Goal: Browse casually: Explore the website without a specific task or goal

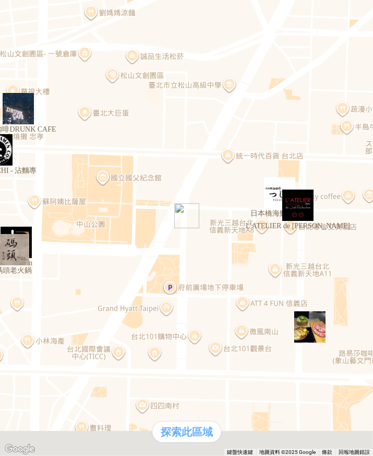
click at [204, 421] on div "探索此區域" at bounding box center [187, 431] width 69 height 21
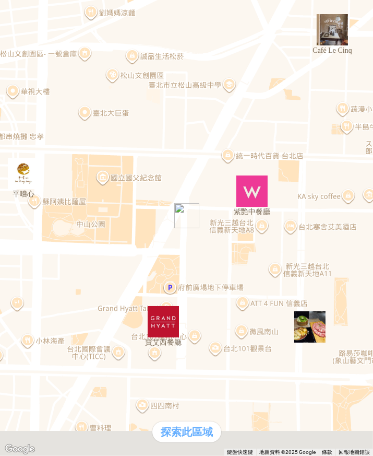
click at [250, 195] on img "紫艷中餐廳" at bounding box center [252, 190] width 31 height 31
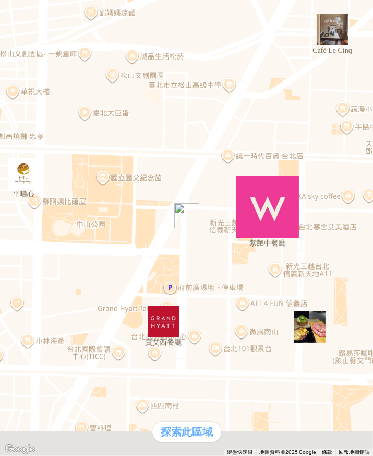
click at [54, 214] on div "支援前線" at bounding box center [29, 208] width 50 height 11
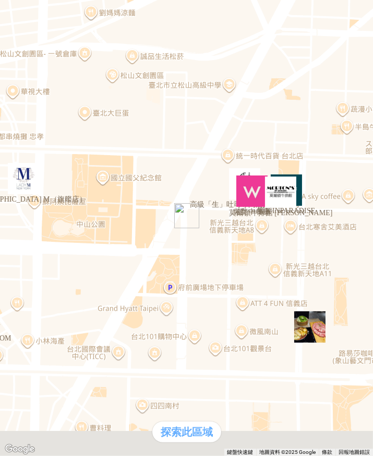
click at [250, 225] on div "熱門卡片" at bounding box center [186, 219] width 365 height 11
click at [277, 196] on img "莫爾頓牛排館 Morton's" at bounding box center [280, 192] width 31 height 31
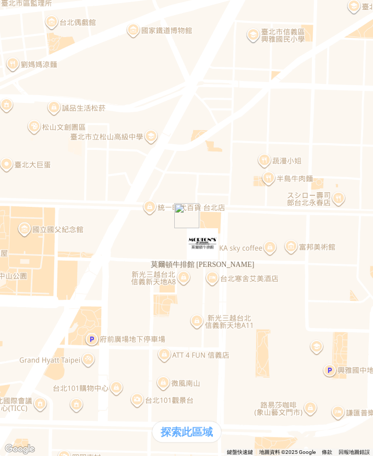
click at [264, 225] on div "熱門卡片" at bounding box center [186, 219] width 365 height 11
click at [215, 252] on img "莫爾頓牛排館 Morton's" at bounding box center [202, 243] width 31 height 31
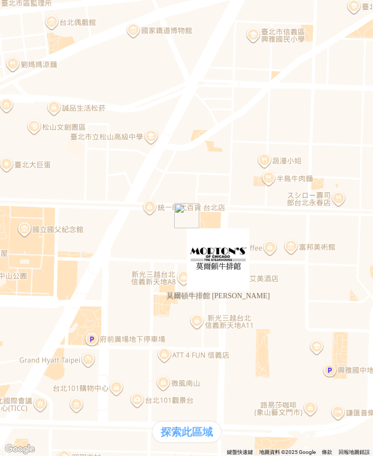
click at [54, 225] on div "熱門卡片" at bounding box center [29, 219] width 50 height 11
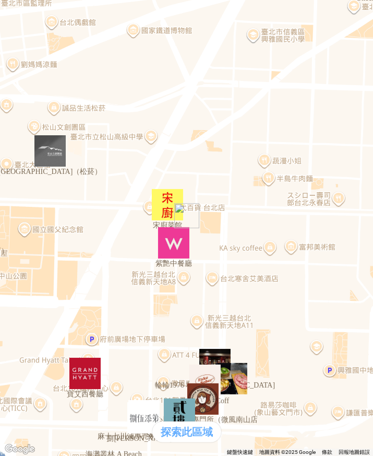
click at [54, 225] on div "熱門卡片" at bounding box center [29, 219] width 50 height 11
drag, startPoint x: 10, startPoint y: 17, endPoint x: 46, endPoint y: 74, distance: 67.4
click at [54, 214] on div at bounding box center [29, 214] width 50 height 0
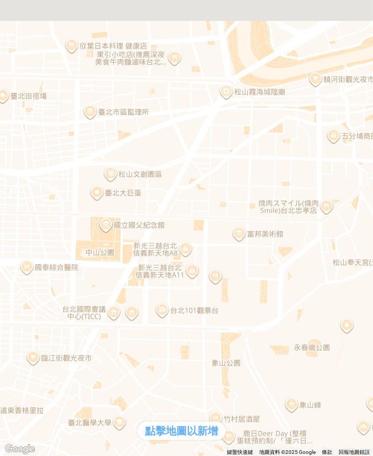
click at [193, 421] on div "點擊地圖以新增" at bounding box center [181, 430] width 89 height 19
click at [243, 237] on div at bounding box center [186, 228] width 373 height 456
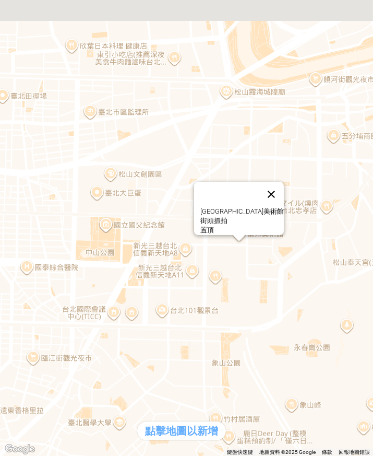
click at [263, 182] on button "關閉" at bounding box center [271, 194] width 25 height 25
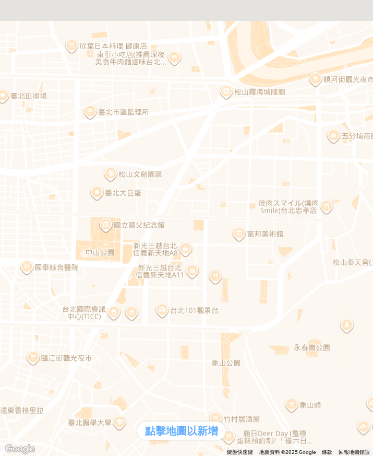
click at [113, 177] on div at bounding box center [186, 228] width 373 height 456
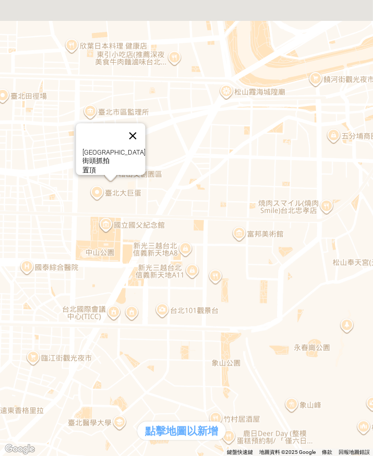
click at [134, 123] on button "關閉" at bounding box center [132, 135] width 25 height 25
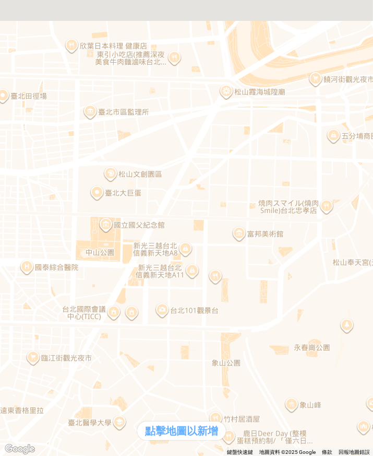
click at [54, 214] on div at bounding box center [29, 214] width 50 height 0
click at [351, 331] on div at bounding box center [186, 228] width 373 height 456
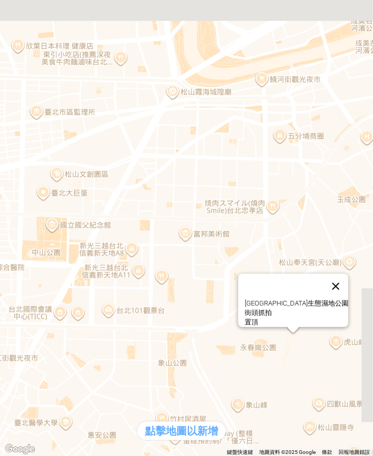
click at [328, 274] on button "關閉" at bounding box center [335, 286] width 25 height 25
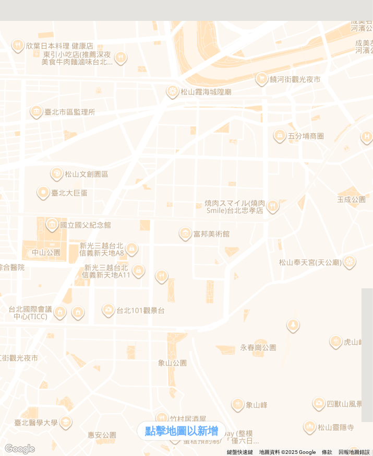
click at [54, 214] on div at bounding box center [29, 214] width 50 height 0
click at [186, 239] on div at bounding box center [186, 228] width 373 height 456
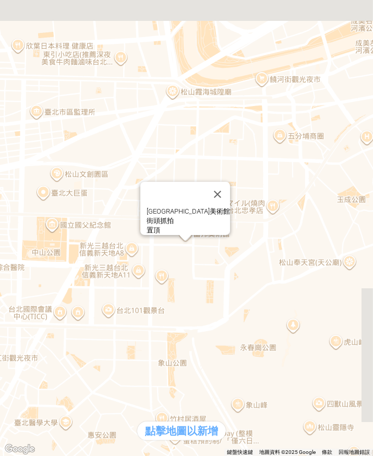
click at [227, 296] on div "**********" at bounding box center [186, 228] width 373 height 456
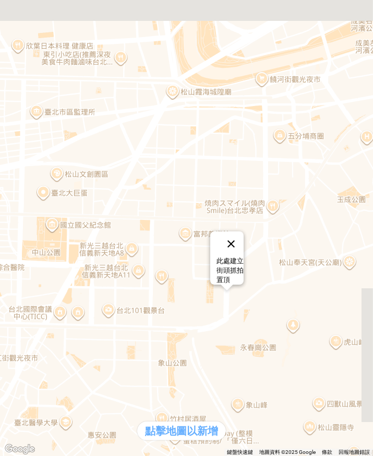
click at [244, 231] on button "關閉" at bounding box center [231, 243] width 25 height 25
click at [9, 4] on div at bounding box center [186, 4] width 365 height 0
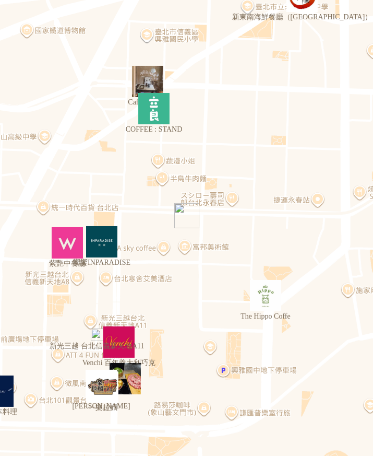
click at [192, 11] on img at bounding box center [98, 98] width 188 height 188
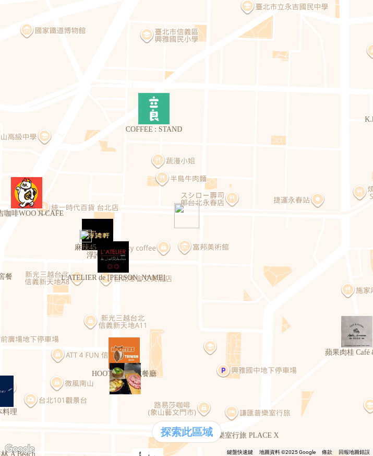
click at [182, 214] on div at bounding box center [186, 214] width 365 height 0
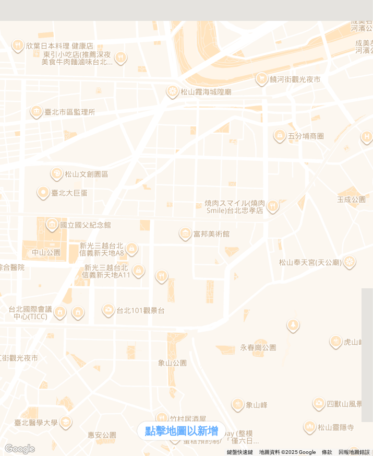
click at [271, 212] on div at bounding box center [186, 228] width 373 height 456
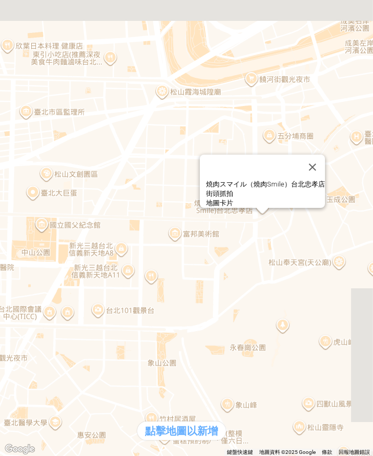
click at [274, 198] on div "地圖卡片" at bounding box center [265, 202] width 119 height 9
click at [0, 0] on div at bounding box center [0, 0] width 0 height 0
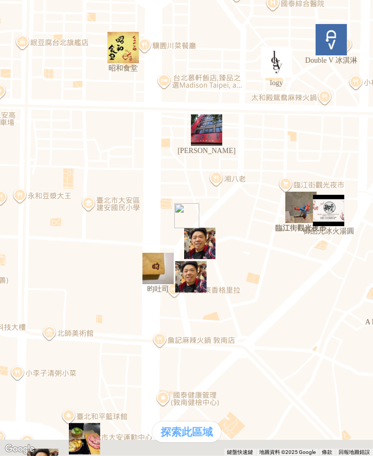
click at [206, 243] on img "" at bounding box center [199, 243] width 31 height 31
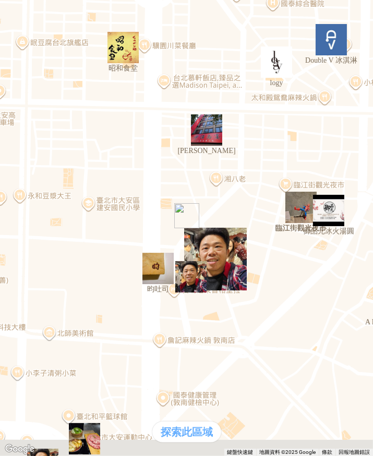
click at [257, 225] on div "熱門卡片" at bounding box center [186, 219] width 365 height 11
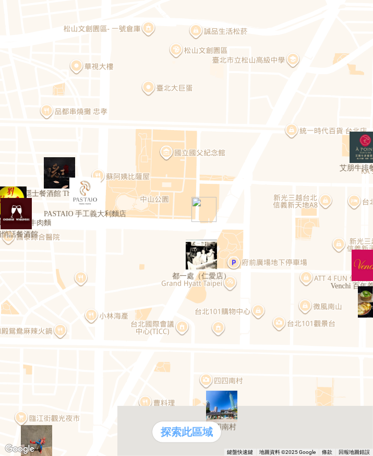
drag, startPoint x: 141, startPoint y: 213, endPoint x: 285, endPoint y: 181, distance: 147.2
click at [284, 180] on div at bounding box center [186, 228] width 373 height 456
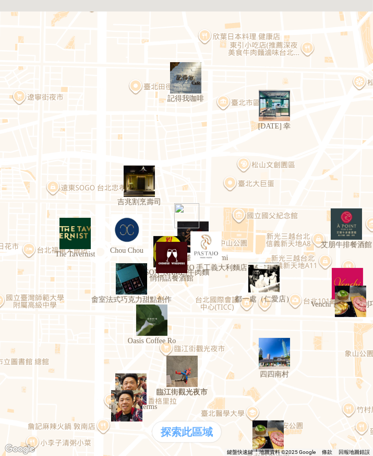
click at [124, 416] on img "" at bounding box center [126, 405] width 31 height 31
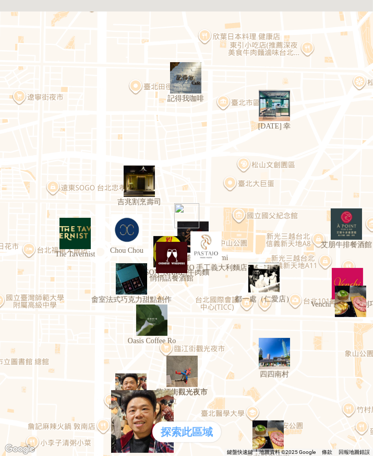
click at [54, 225] on div "熱門卡片" at bounding box center [29, 219] width 50 height 11
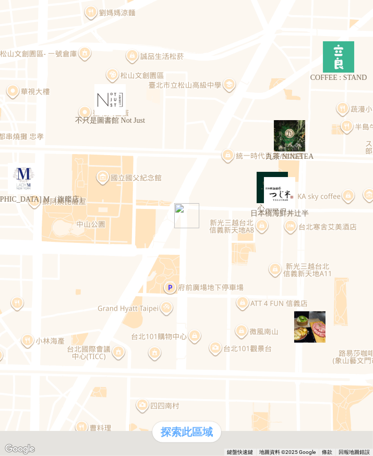
click at [284, 200] on img "日本橋海鮮丼辻半" at bounding box center [279, 192] width 31 height 31
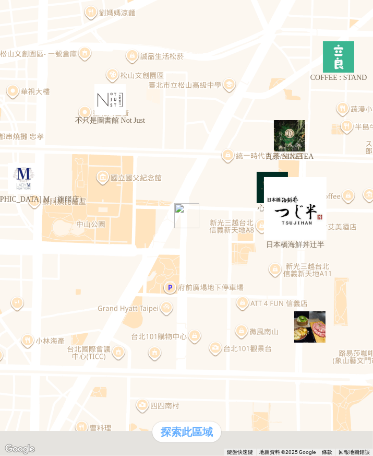
click at [315, 327] on img "" at bounding box center [310, 326] width 31 height 31
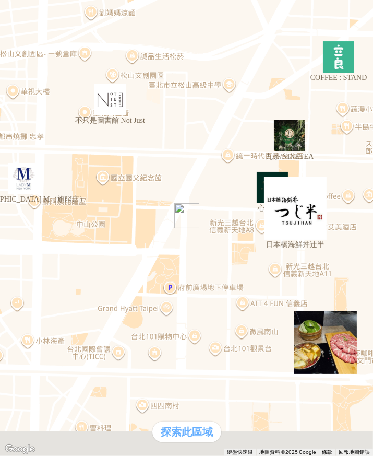
drag, startPoint x: 251, startPoint y: 49, endPoint x: 167, endPoint y: 42, distance: 84.4
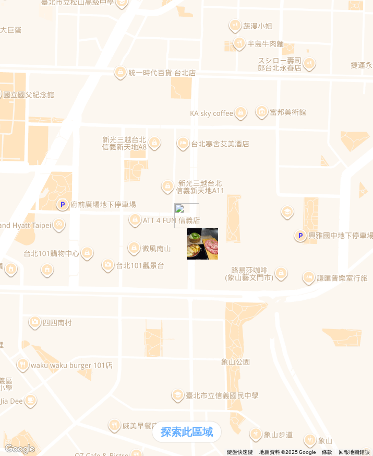
click at [205, 252] on img "" at bounding box center [202, 243] width 31 height 31
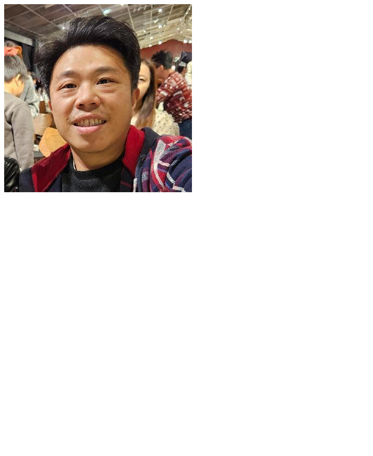
scroll to position [104, 0]
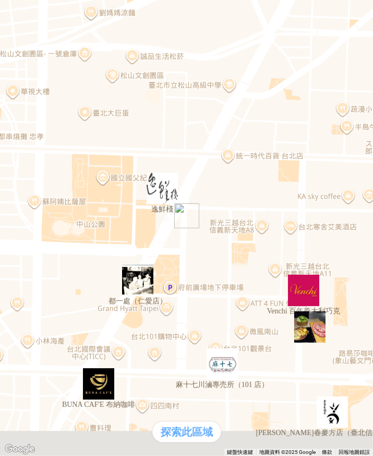
click at [45, 203] on div "熱門口袋名單" at bounding box center [29, 197] width 50 height 11
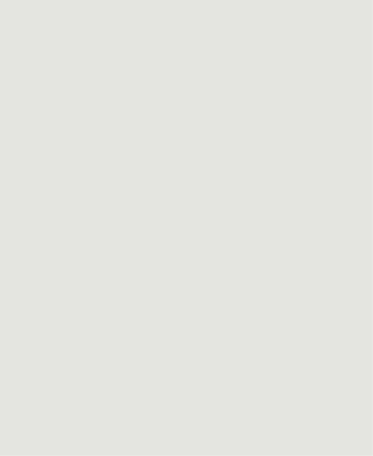
click at [54, 225] on div "熱門卡片" at bounding box center [29, 219] width 50 height 11
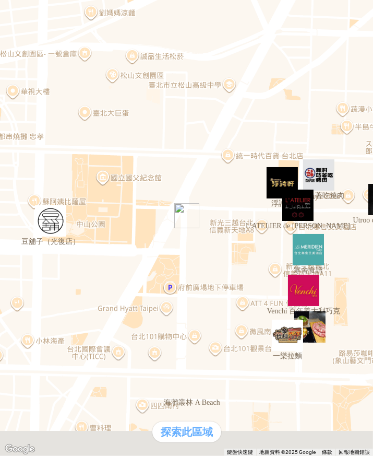
scroll to position [87, 0]
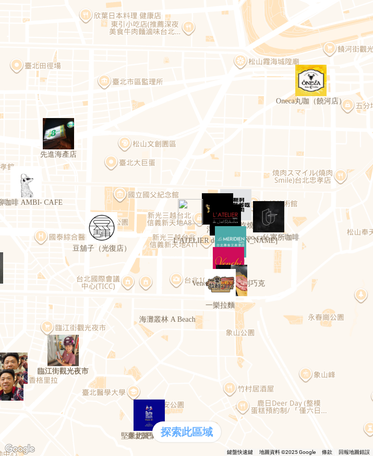
drag, startPoint x: 332, startPoint y: 255, endPoint x: 308, endPoint y: 189, distance: 70.4
click at [308, 189] on div at bounding box center [186, 228] width 373 height 456
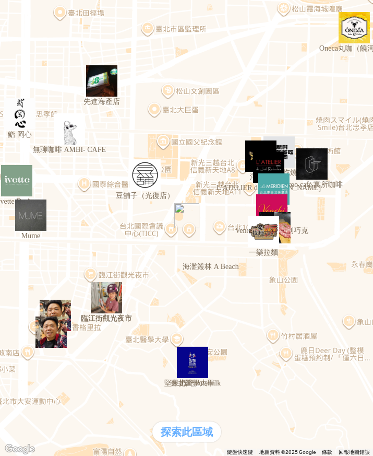
click at [113, 303] on img "臨江街觀光夜市" at bounding box center [106, 297] width 31 height 31
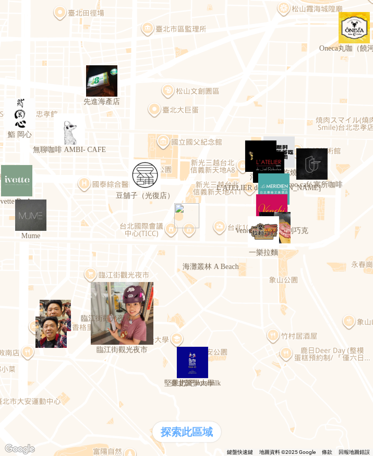
click at [145, 179] on img "豆舖子（光復店）" at bounding box center [145, 174] width 31 height 31
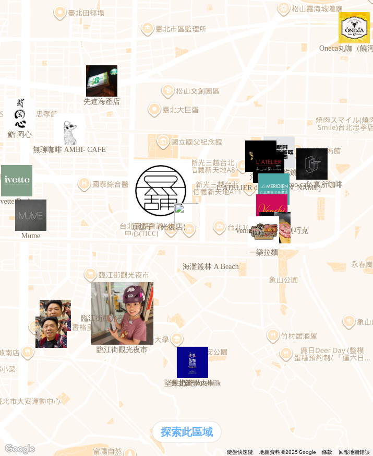
click at [192, 15] on img at bounding box center [98, 98] width 188 height 188
